Goal: Navigation & Orientation: Find specific page/section

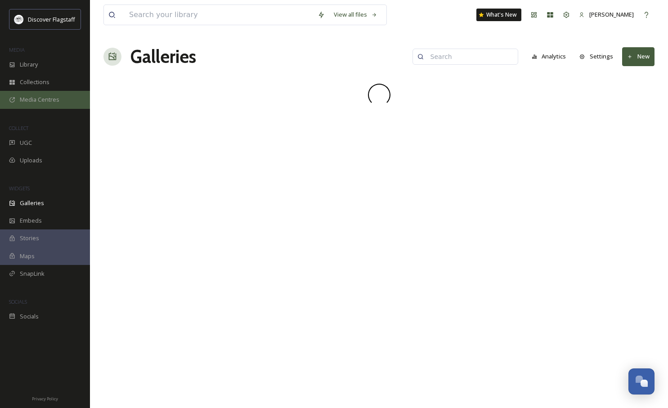
click at [38, 94] on div "Media Centres" at bounding box center [45, 100] width 90 height 18
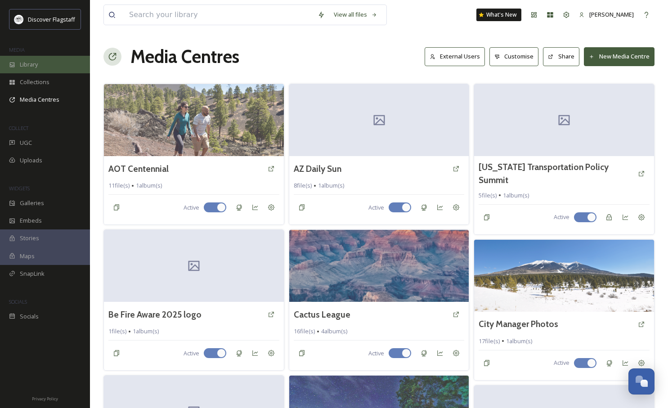
click at [44, 63] on div "Library" at bounding box center [45, 65] width 90 height 18
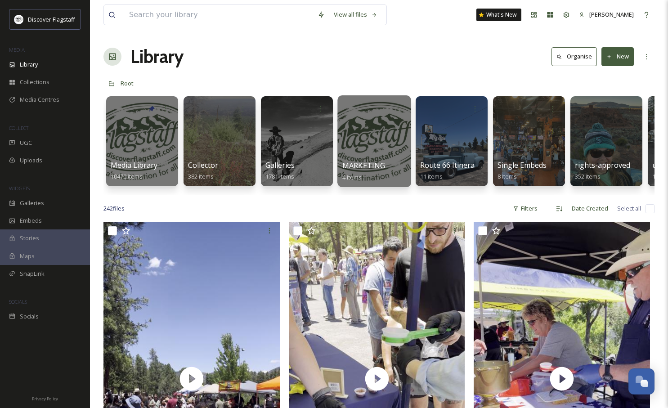
scroll to position [0, 68]
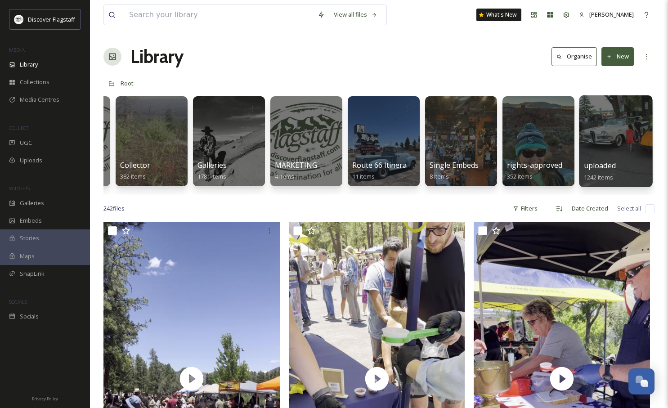
click at [603, 162] on span "uploaded" at bounding box center [600, 166] width 32 height 10
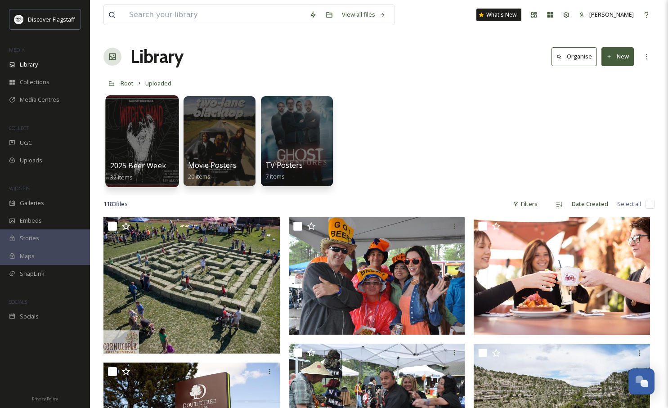
click at [156, 164] on span "2025 Beer Week" at bounding box center [138, 166] width 56 height 10
